Goal: Task Accomplishment & Management: Manage account settings

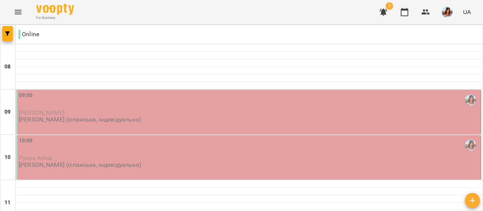
scroll to position [27, 0]
click at [109, 91] on div "09:00" at bounding box center [249, 99] width 460 height 17
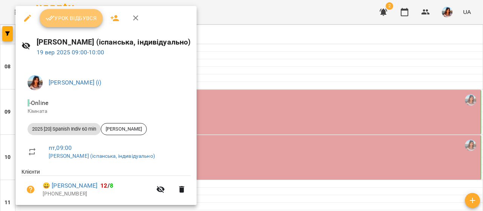
click at [53, 22] on icon "button" at bounding box center [50, 18] width 9 height 9
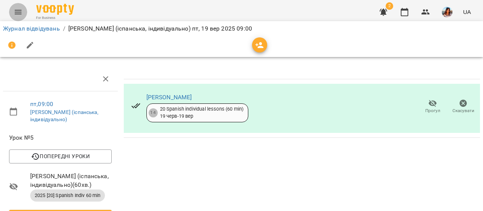
click at [12, 9] on button "Menu" at bounding box center [18, 12] width 18 height 18
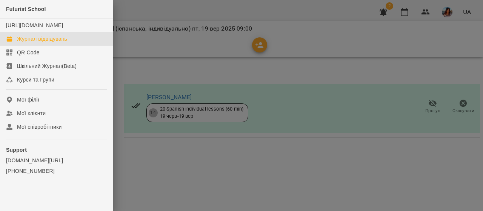
click at [54, 43] on div "Журнал відвідувань" at bounding box center [42, 39] width 50 height 8
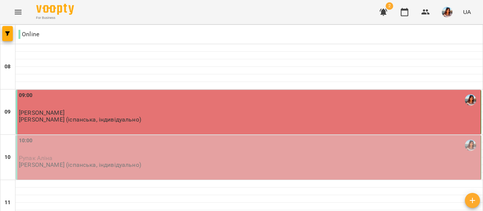
scroll to position [44, 0]
click at [152, 155] on p "Рупак Аліна" at bounding box center [249, 158] width 460 height 6
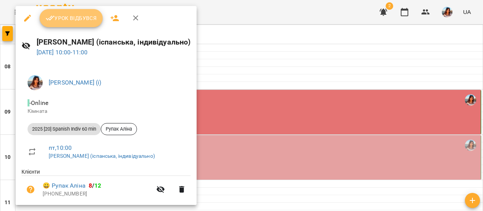
click at [64, 18] on span "Урок відбувся" at bounding box center [71, 18] width 51 height 9
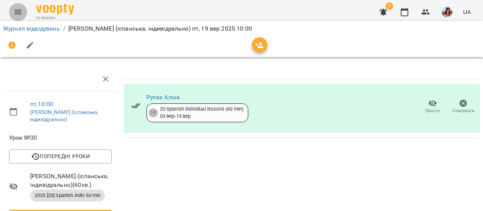
click at [17, 15] on icon "Menu" at bounding box center [18, 12] width 9 height 9
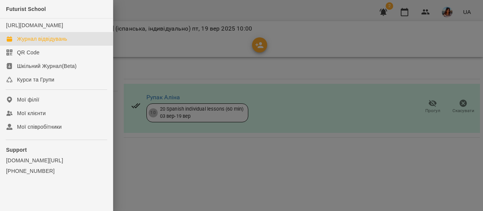
click at [34, 43] on div "Журнал відвідувань" at bounding box center [42, 39] width 50 height 8
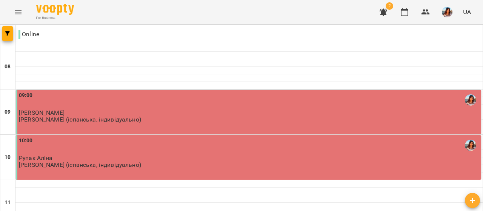
scroll to position [59, 0]
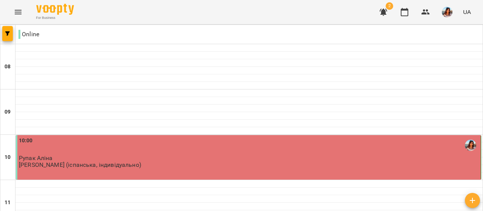
scroll to position [72, 0]
type input "**********"
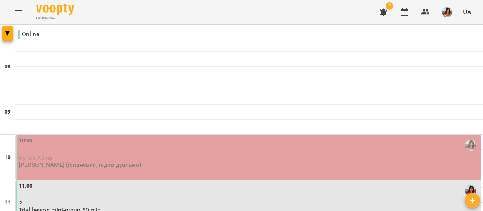
scroll to position [62, 0]
